Goal: Task Accomplishment & Management: Use online tool/utility

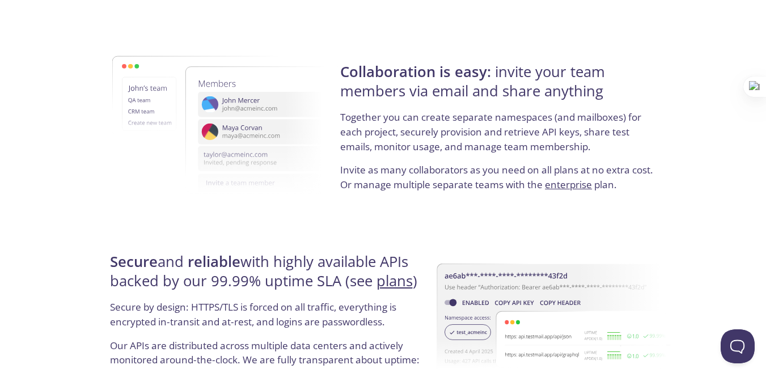
scroll to position [1958, 0]
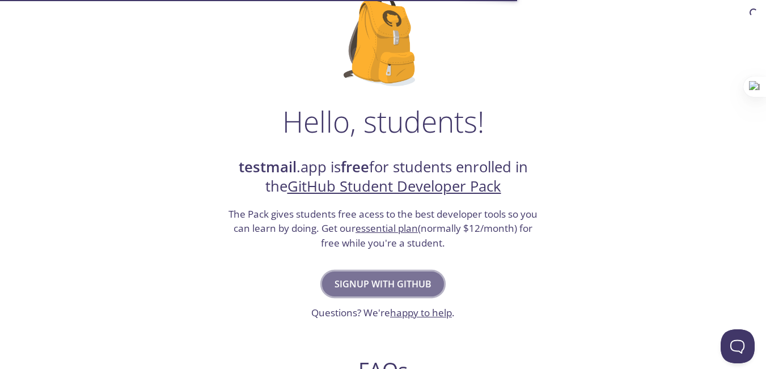
click at [405, 281] on span "Signup with GitHub" at bounding box center [382, 284] width 97 height 16
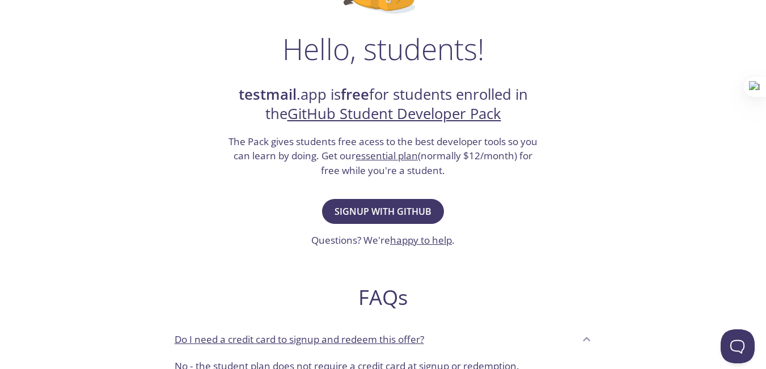
scroll to position [162, 0]
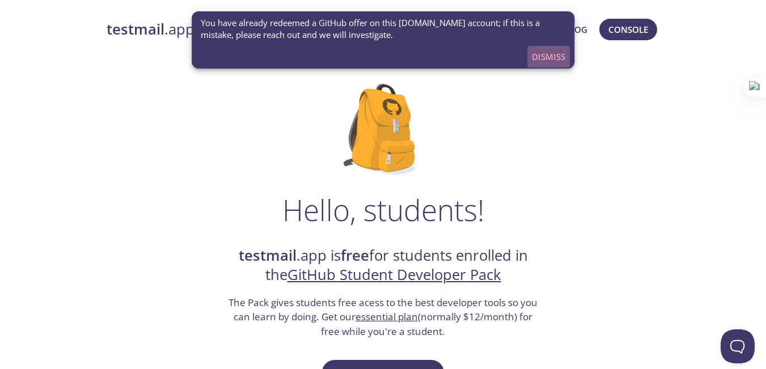
click at [553, 58] on span "Dismiss" at bounding box center [548, 56] width 33 height 15
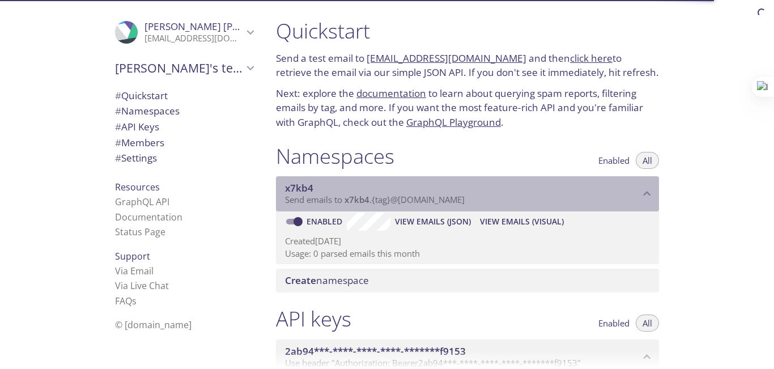
click at [391, 181] on div "x7kb4 Send emails to x7kb4 . {tag} @[DOMAIN_NAME]" at bounding box center [467, 193] width 383 height 35
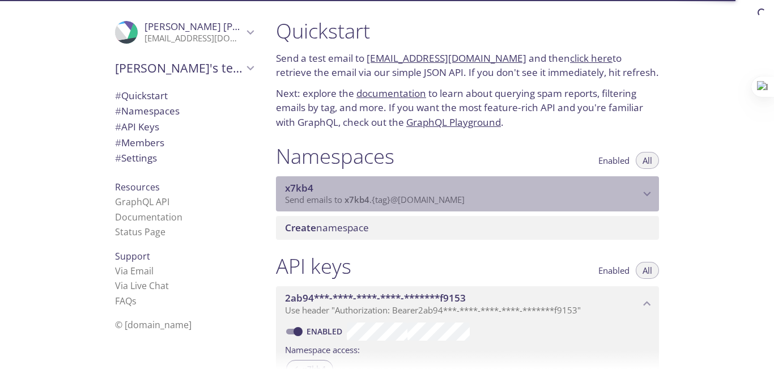
click at [391, 181] on div "x7kb4 Send emails to x7kb4 . {tag} @[DOMAIN_NAME]" at bounding box center [467, 193] width 383 height 35
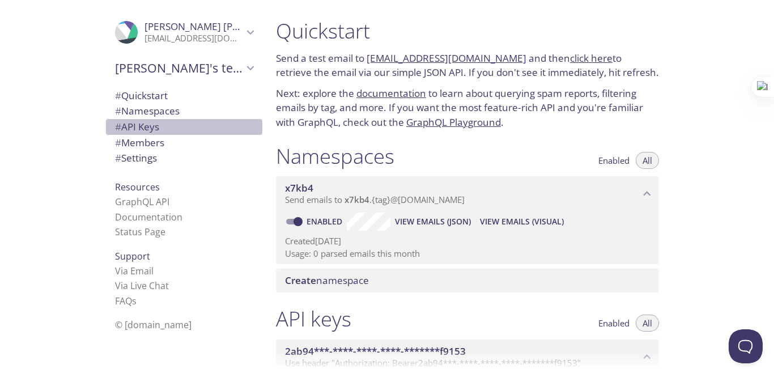
click at [138, 129] on span "# API Keys" at bounding box center [137, 126] width 44 height 13
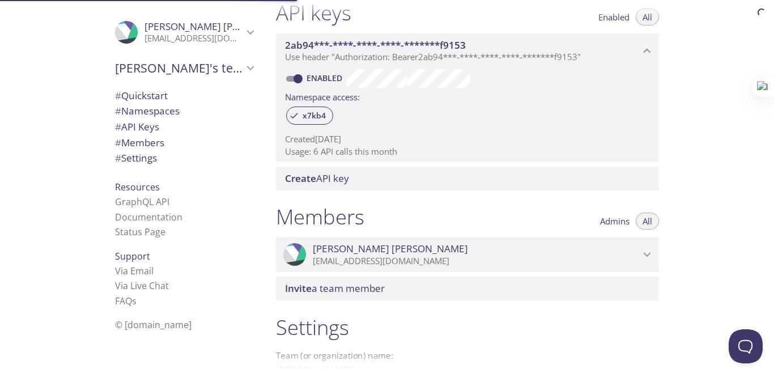
click at [139, 108] on span "# Namespaces" at bounding box center [147, 110] width 65 height 13
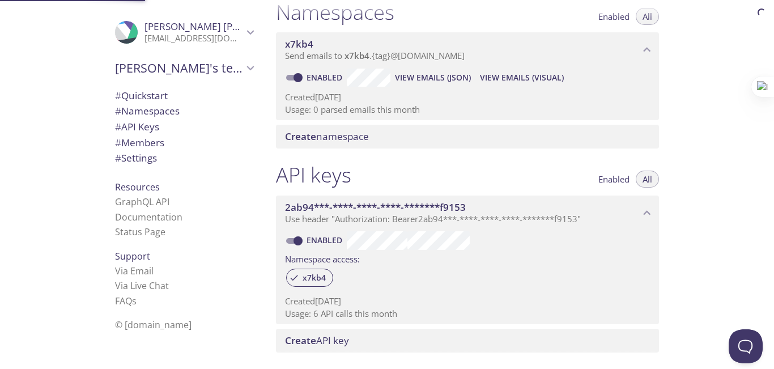
scroll to position [143, 0]
click at [134, 231] on link "Status Page" at bounding box center [140, 232] width 50 height 12
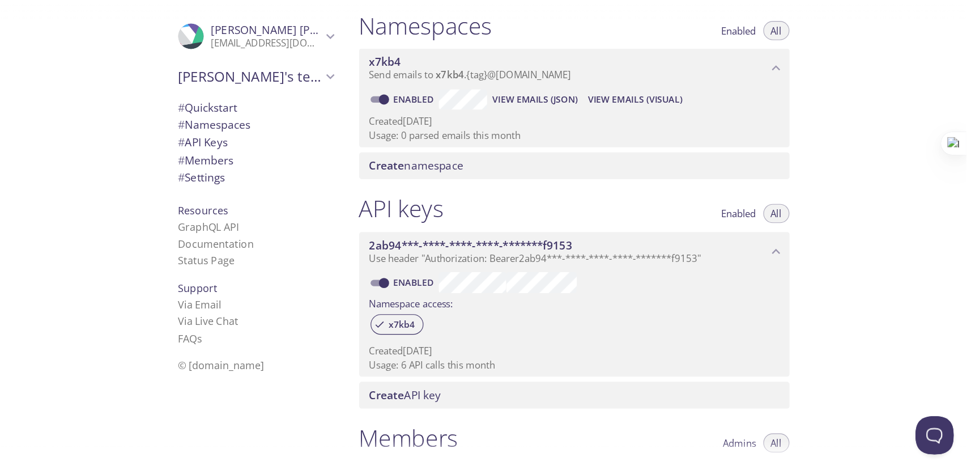
scroll to position [133, 0]
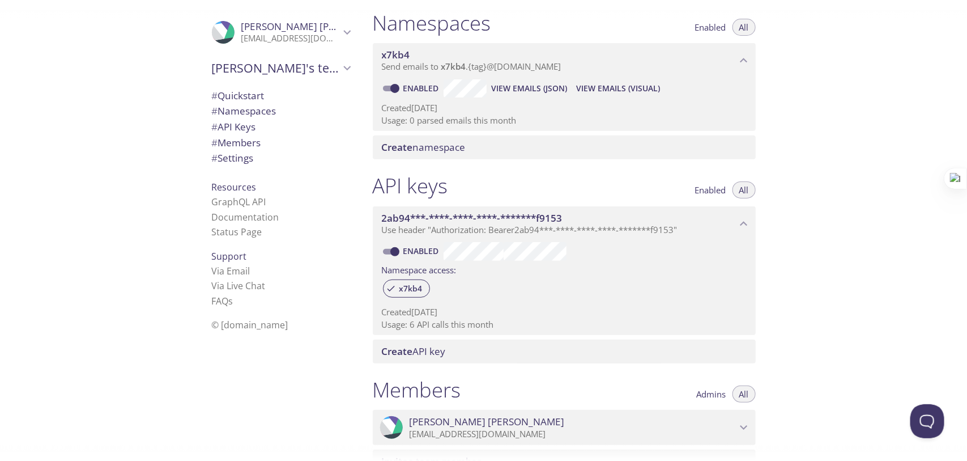
drag, startPoint x: 762, startPoint y: 0, endPoint x: 420, endPoint y: 367, distance: 500.8
click at [420, 367] on div "API keys Enabled All 2ab94***-****-****-****-*******f9153 Use header "Authoriza…" at bounding box center [564, 268] width 401 height 204
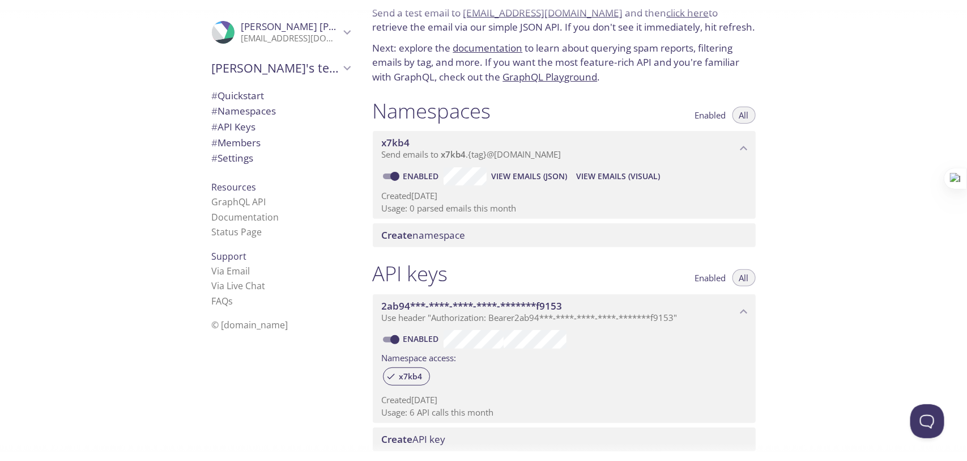
scroll to position [44, 0]
click at [219, 271] on link "Via Email" at bounding box center [231, 271] width 39 height 12
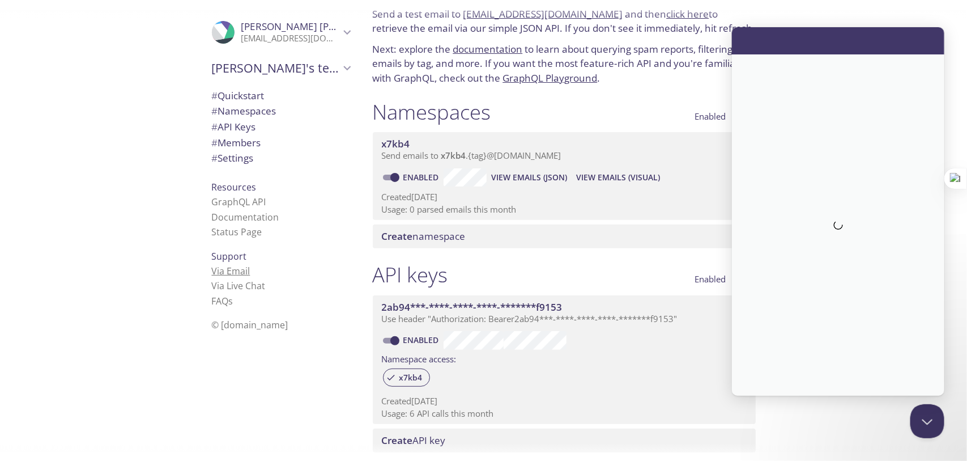
scroll to position [0, 0]
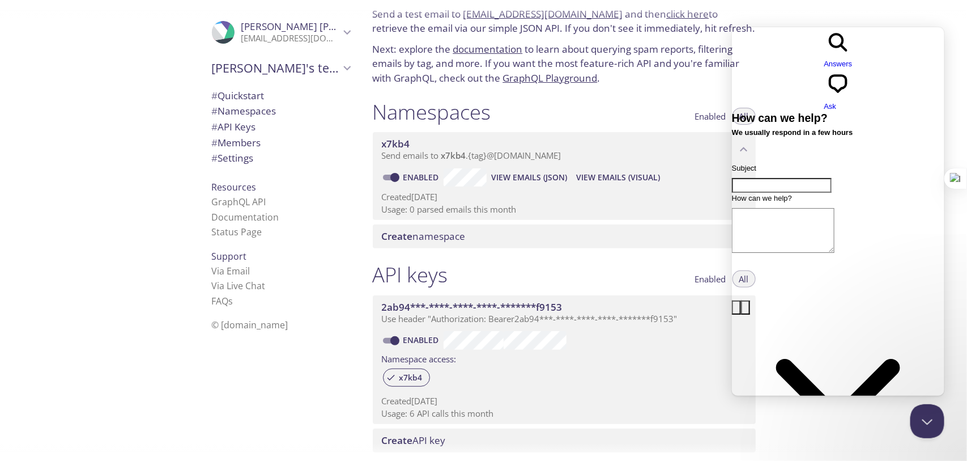
click at [689, 224] on div "Create namespace" at bounding box center [564, 236] width 383 height 24
click at [212, 268] on link "Via Email" at bounding box center [231, 271] width 39 height 12
click at [774, 29] on div "search-medium Answers chat-square Ask" at bounding box center [838, 69] width 213 height 85
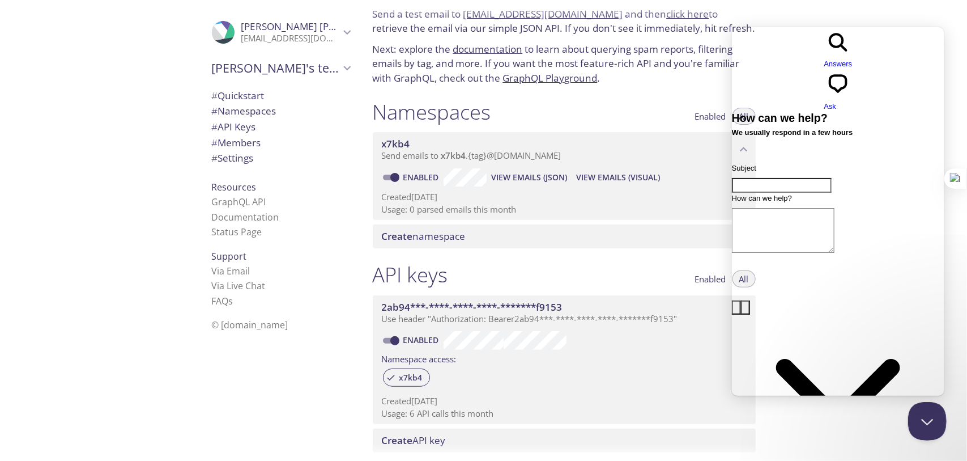
click at [774, 368] on button "Close Beacon popover" at bounding box center [925, 419] width 34 height 34
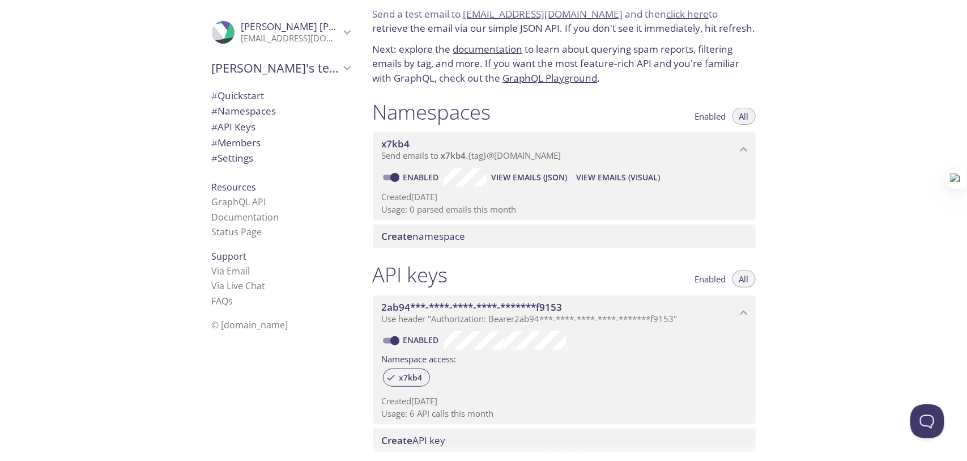
click at [774, 304] on div "Quickstart Send a test email to [EMAIL_ADDRESS][DOMAIN_NAME] and then click her…" at bounding box center [666, 230] width 604 height 461
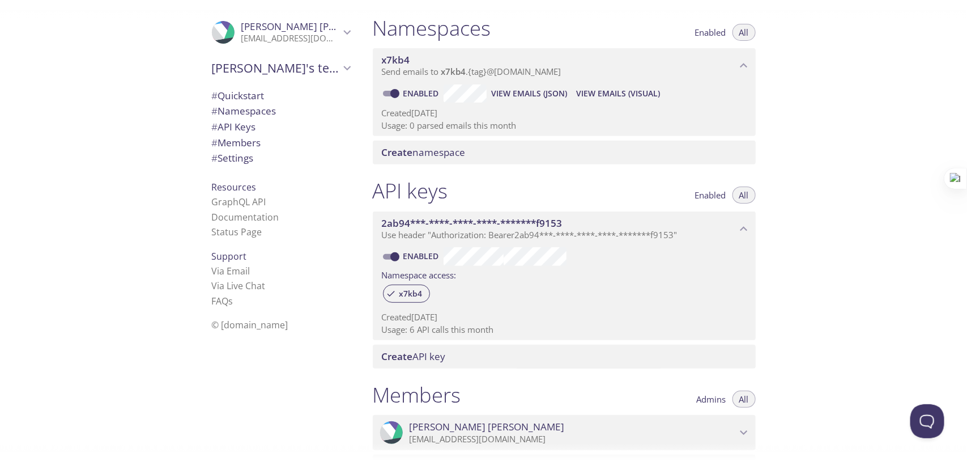
scroll to position [130, 0]
click at [630, 362] on div "Create API key" at bounding box center [564, 354] width 383 height 24
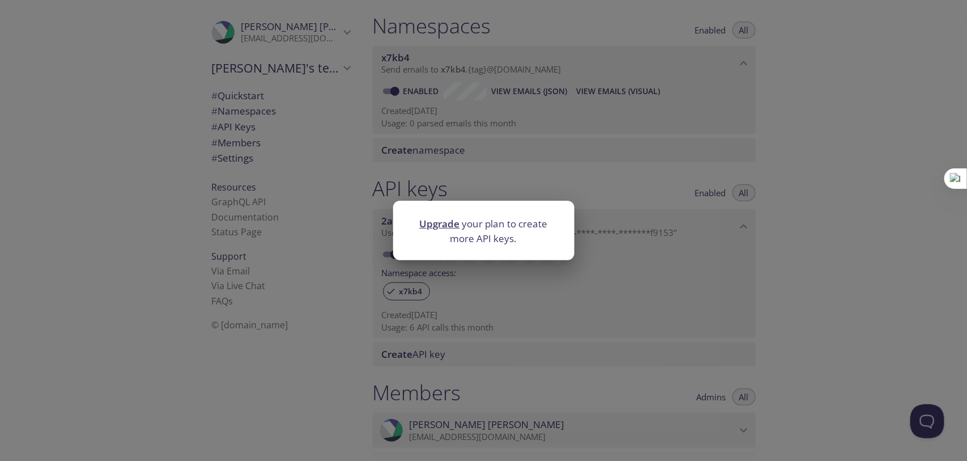
click at [774, 277] on div "Upgrade your plan to create more API keys." at bounding box center [483, 230] width 967 height 461
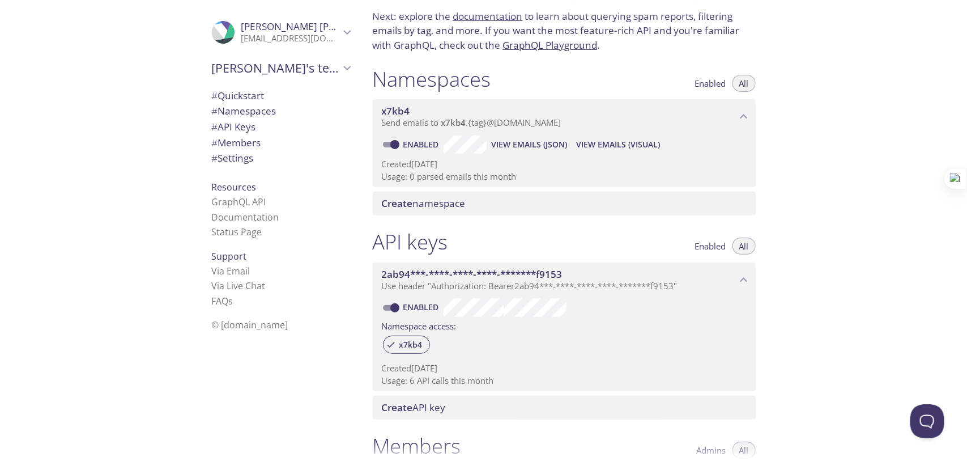
scroll to position [77, 0]
click at [622, 145] on span "View Emails (Visual)" at bounding box center [618, 145] width 84 height 14
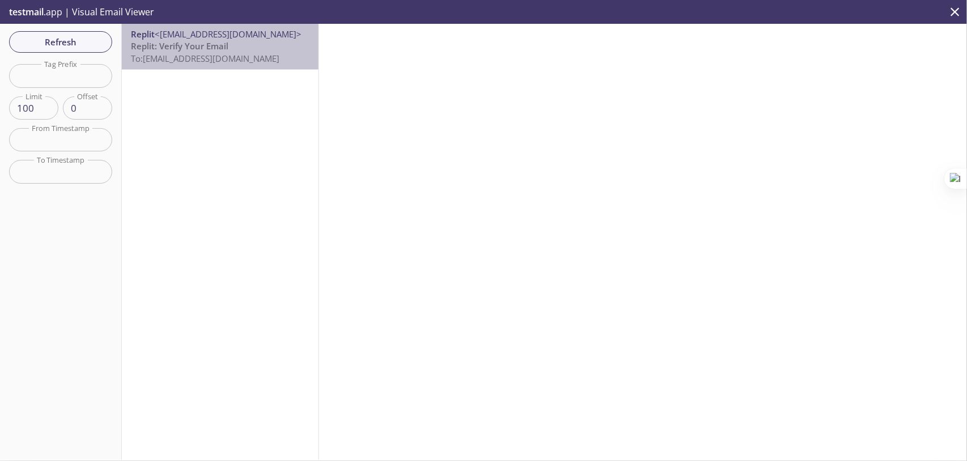
click at [257, 46] on p "Replit: Verify Your Email To: [EMAIL_ADDRESS][DOMAIN_NAME]" at bounding box center [220, 52] width 179 height 24
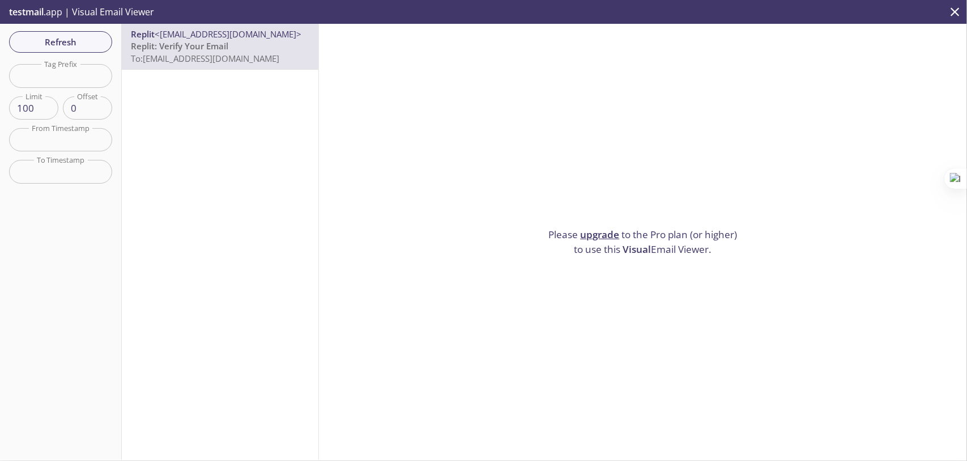
click at [48, 12] on p "testmail .app | Visual Email Viewer" at bounding box center [80, 12] width 161 height 24
click at [124, 9] on p "testmail .app | Visual Email Viewer" at bounding box center [80, 12] width 161 height 24
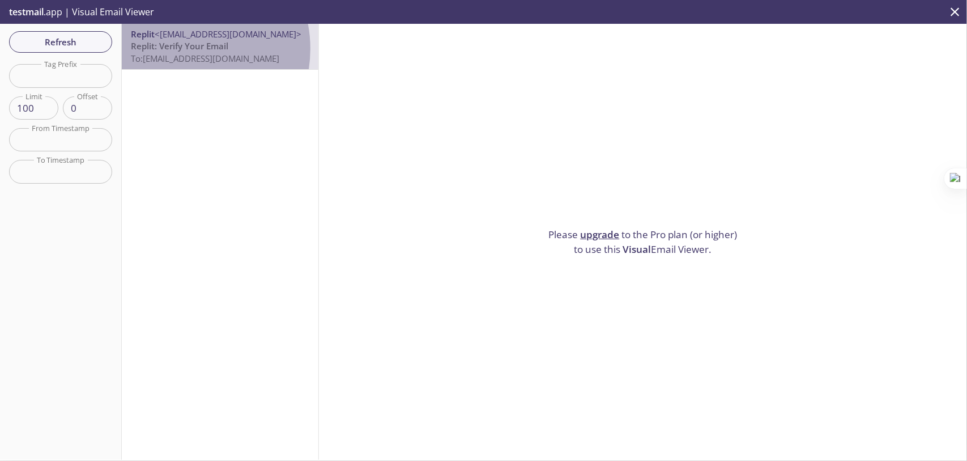
click at [180, 49] on span "Replit: Verify Your Email" at bounding box center [179, 45] width 97 height 11
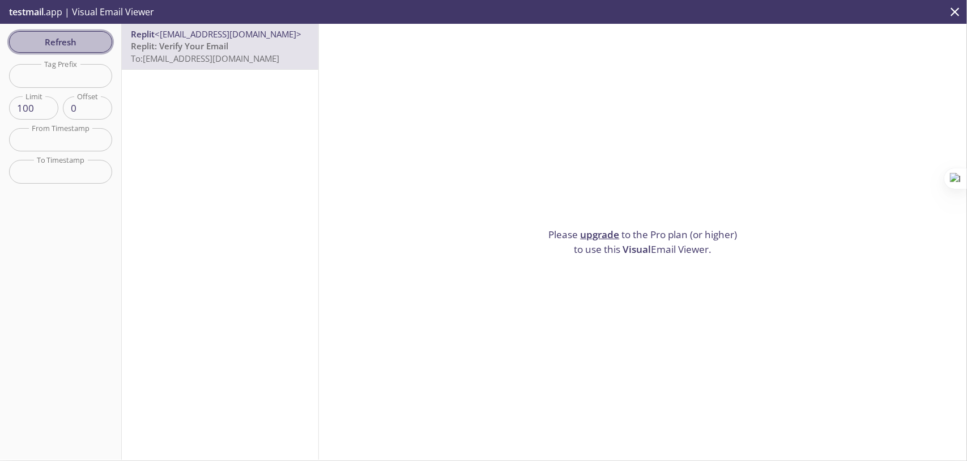
click at [54, 38] on span "Refresh" at bounding box center [60, 42] width 85 height 15
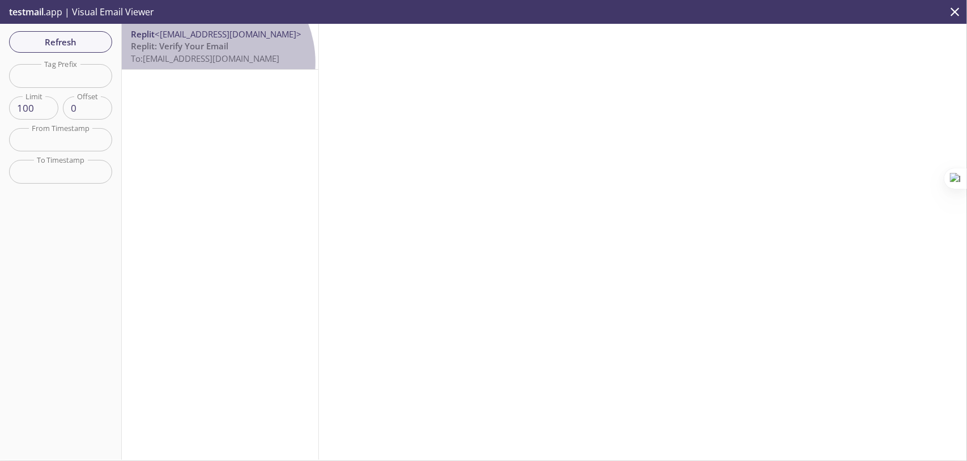
click at [208, 62] on span "To: [EMAIL_ADDRESS][DOMAIN_NAME]" at bounding box center [205, 58] width 148 height 11
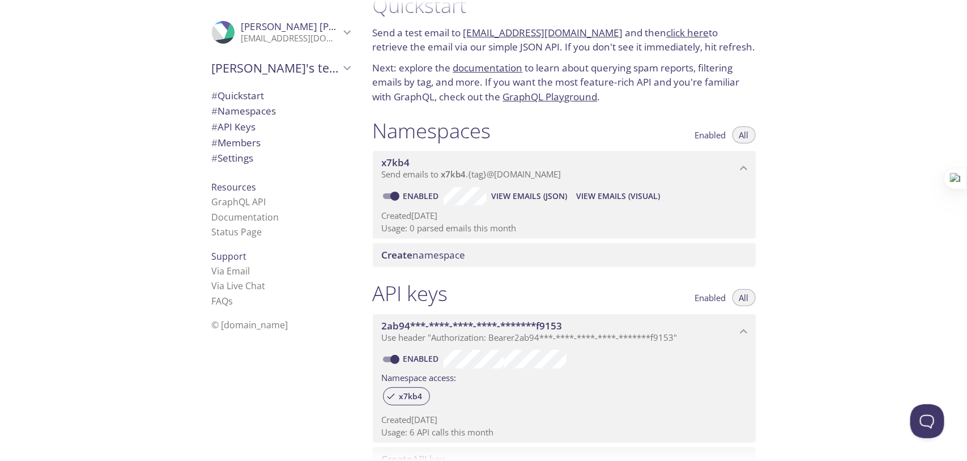
scroll to position [24, 0]
click at [613, 190] on span "View Emails (Visual)" at bounding box center [618, 197] width 84 height 14
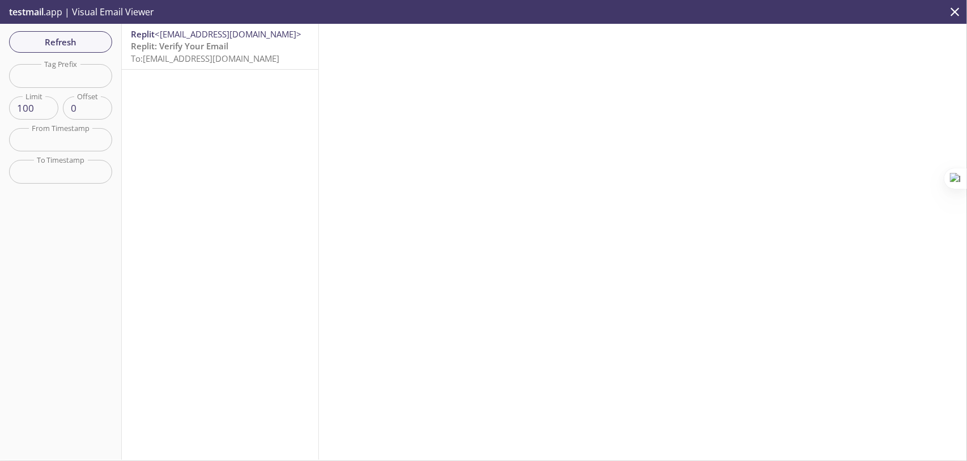
click at [227, 81] on div "Replit <[EMAIL_ADDRESS][DOMAIN_NAME]> Replit: Verify Your Email To: [EMAIL_ADDR…" at bounding box center [220, 242] width 197 height 436
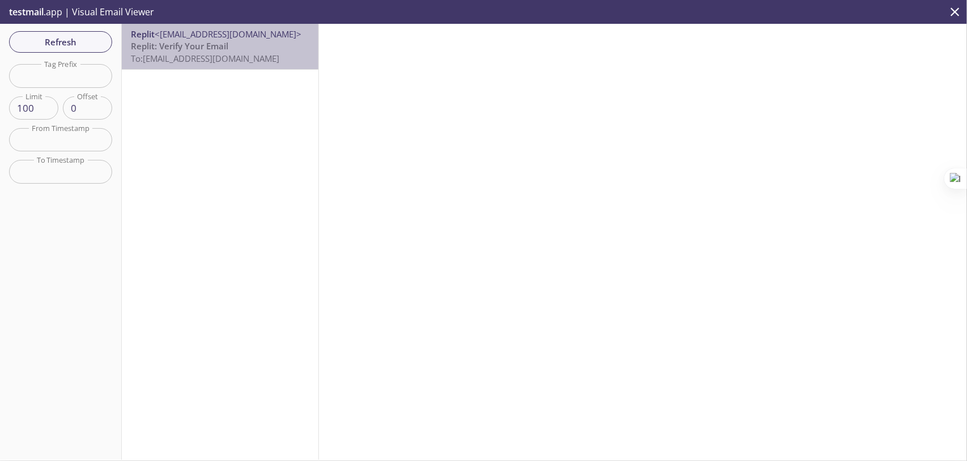
click at [225, 66] on div "Replit <[EMAIL_ADDRESS][DOMAIN_NAME]> Replit: Verify Your Email To: [EMAIL_ADDR…" at bounding box center [220, 46] width 197 height 45
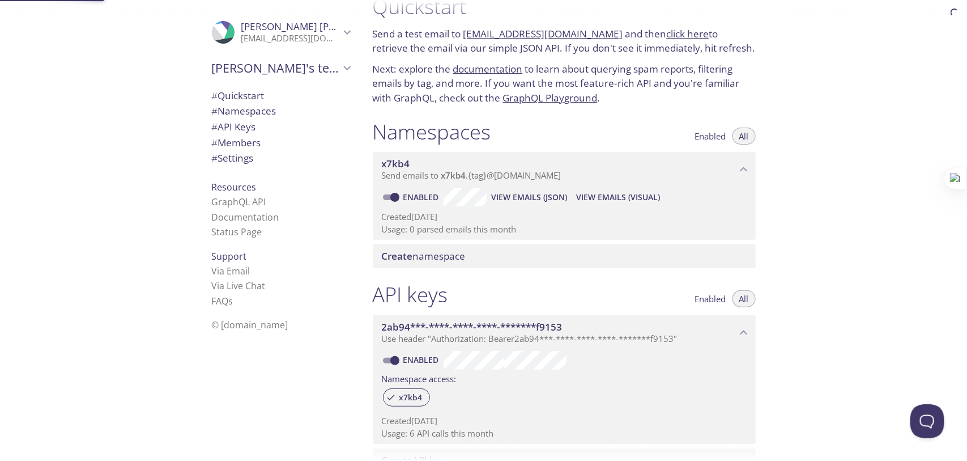
scroll to position [143, 0]
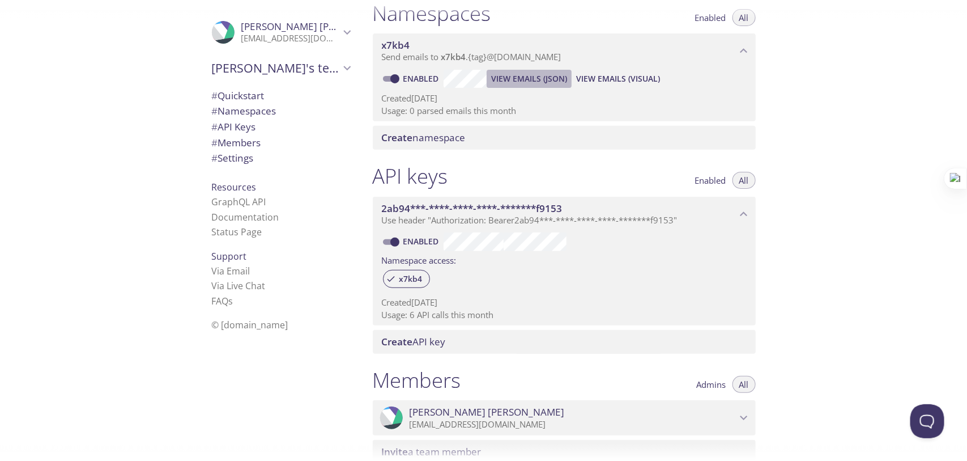
click at [537, 81] on span "View Emails (JSON)" at bounding box center [529, 79] width 76 height 14
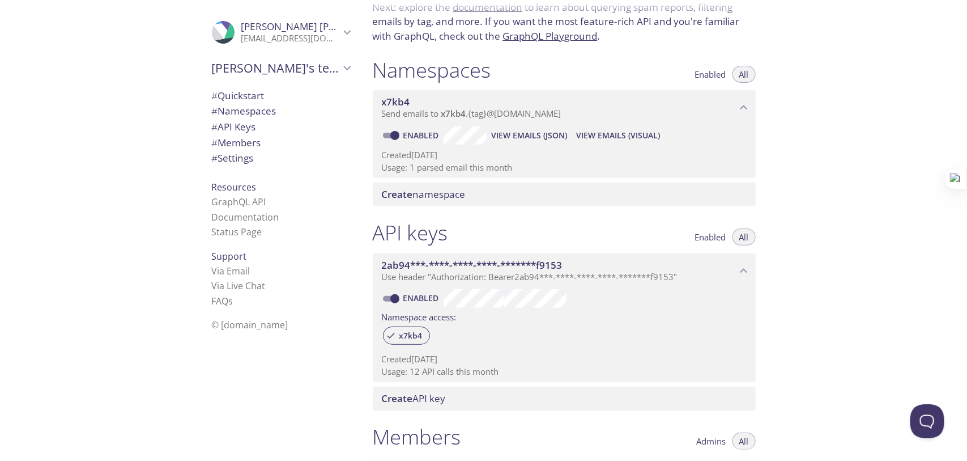
scroll to position [84, 0]
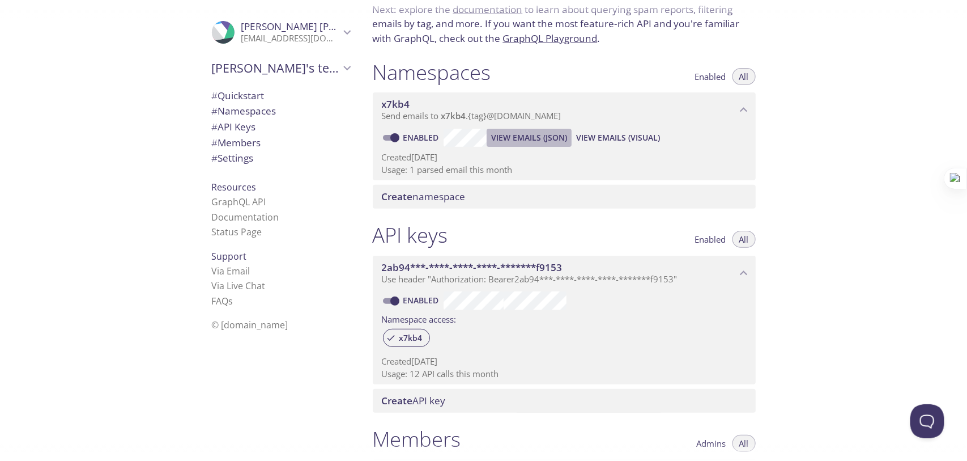
click at [534, 135] on span "View Emails (JSON)" at bounding box center [529, 138] width 76 height 14
click at [713, 77] on span "Enabled" at bounding box center [710, 77] width 31 height 0
click at [746, 77] on span "All" at bounding box center [745, 77] width 10 height 0
click at [774, 104] on div "Quickstart Send a test email to [EMAIL_ADDRESS][DOMAIN_NAME] and then click her…" at bounding box center [666, 230] width 604 height 461
